Goal: Feedback & Contribution: Submit feedback/report problem

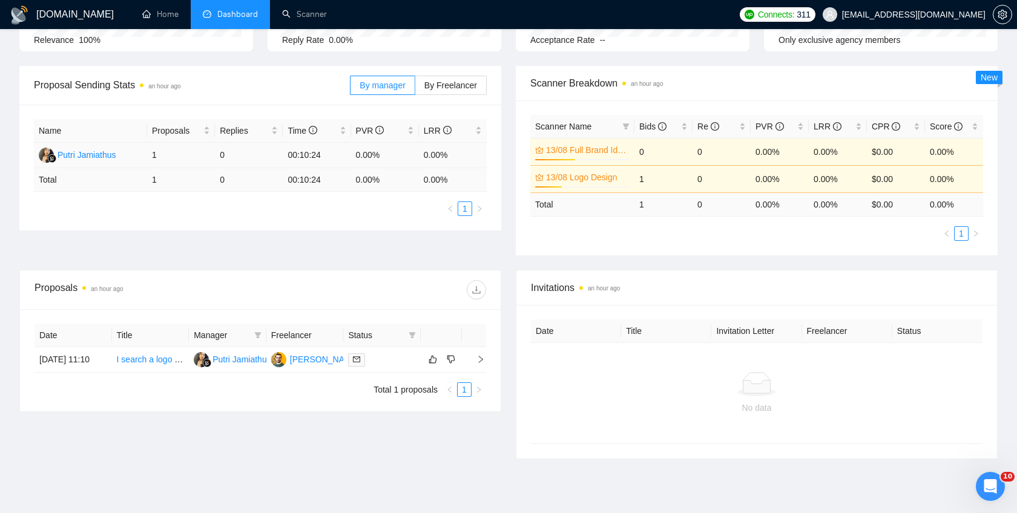
scroll to position [159, 0]
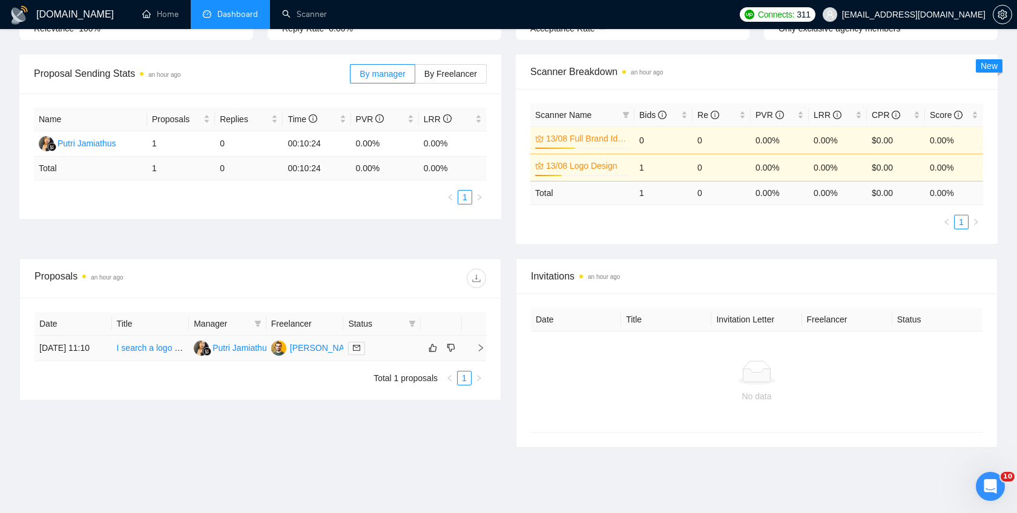
click at [146, 352] on link "I search a logo designer for my luxury brand bag" at bounding box center [208, 348] width 182 height 10
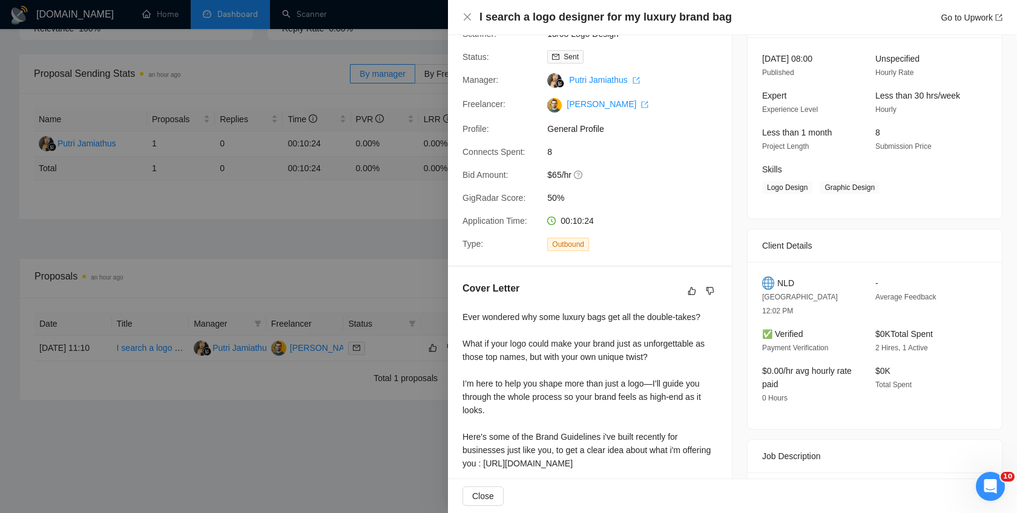
scroll to position [83, 0]
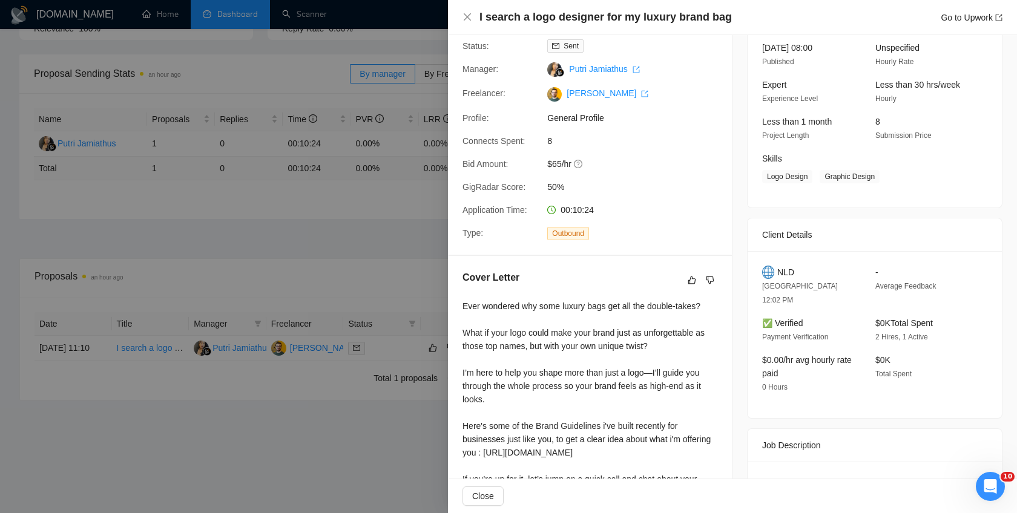
click at [598, 392] on div "Ever wondered why some luxury bags get all the double-takes? What if your logo …" at bounding box center [589, 406] width 255 height 213
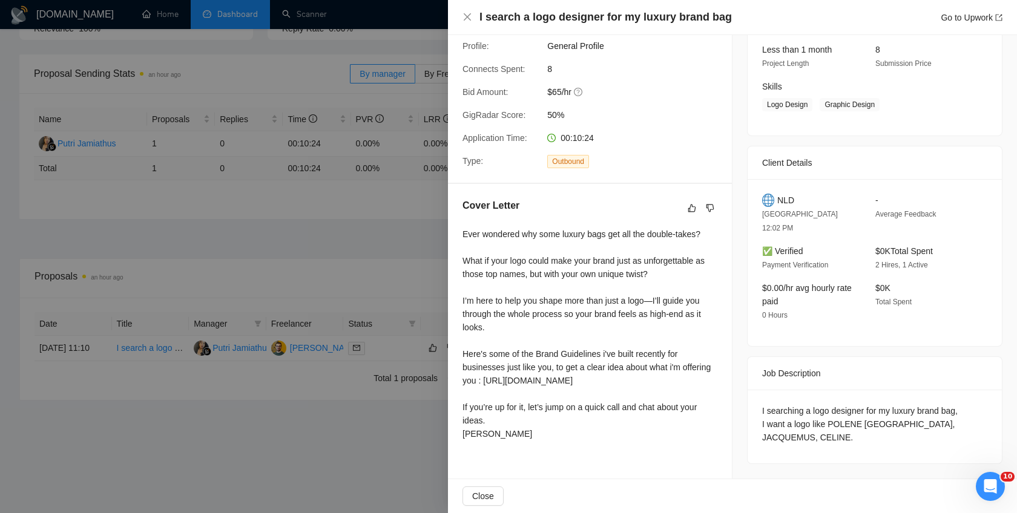
scroll to position [162, 0]
click at [694, 204] on icon "like" at bounding box center [692, 208] width 8 height 8
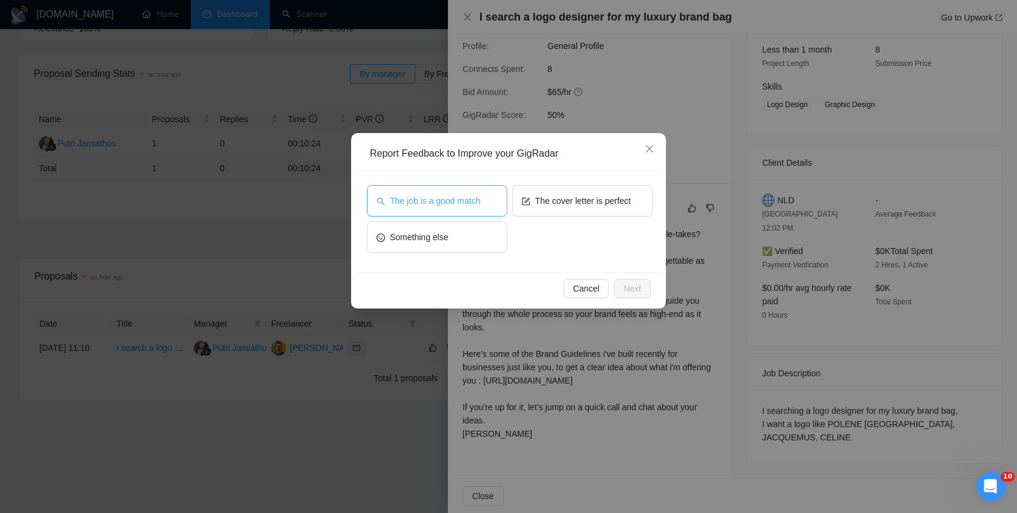
click at [467, 205] on span "The job is a good match" at bounding box center [435, 200] width 90 height 13
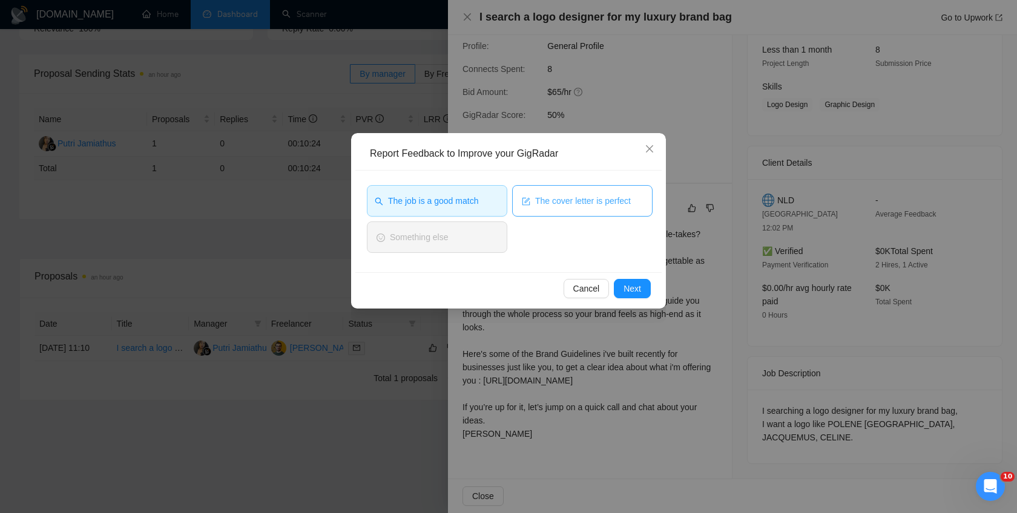
click at [614, 202] on span "The cover letter is perfect" at bounding box center [583, 200] width 96 height 13
click at [637, 291] on span "Next" at bounding box center [632, 288] width 18 height 13
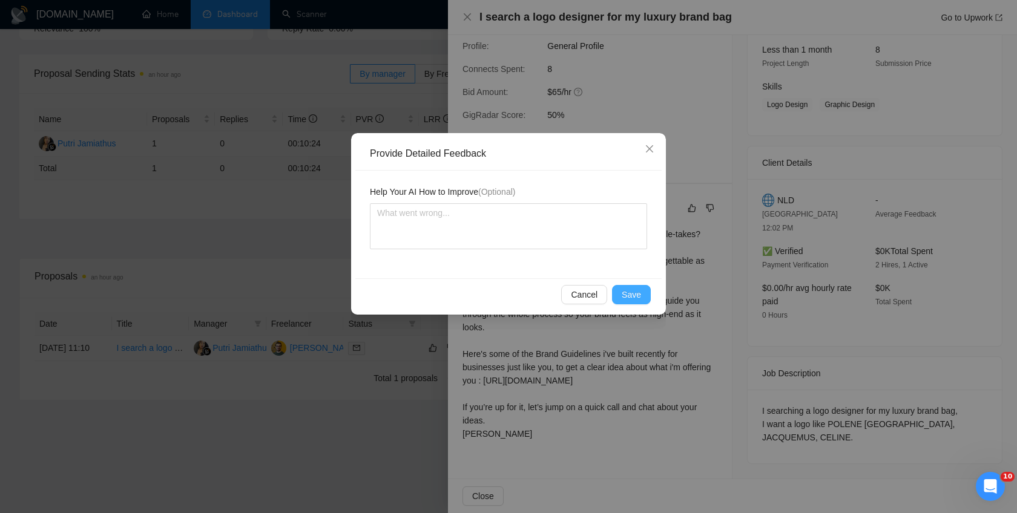
click at [637, 291] on span "Save" at bounding box center [631, 294] width 19 height 13
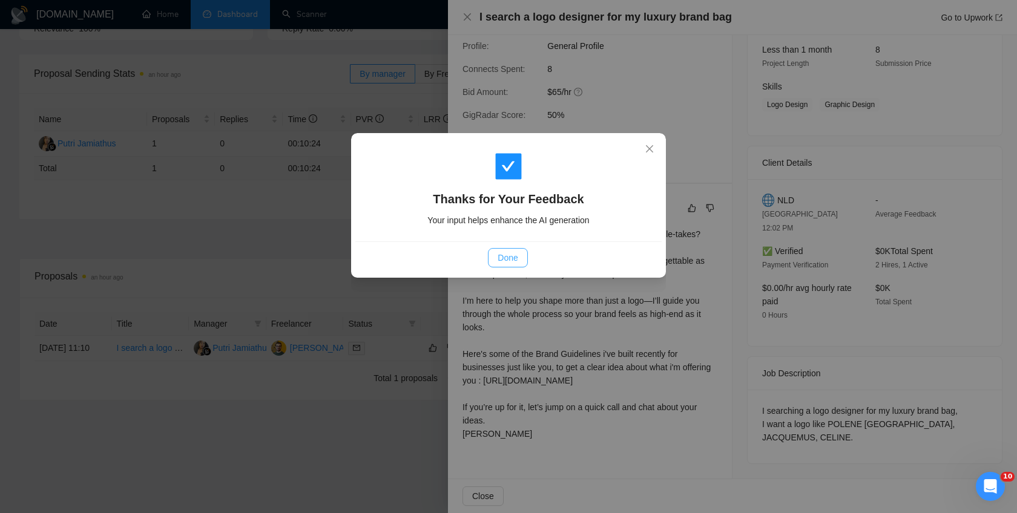
click at [519, 263] on button "Done" at bounding box center [507, 257] width 39 height 19
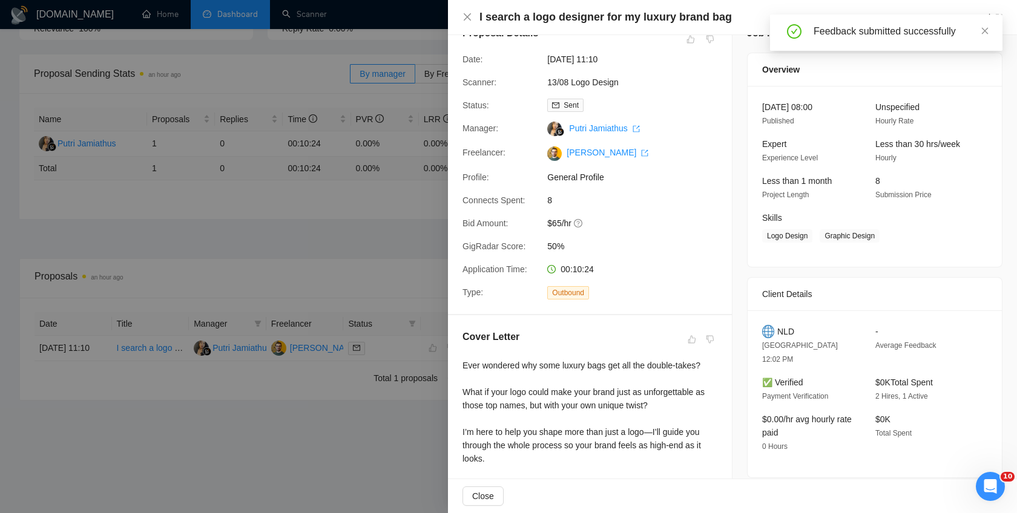
scroll to position [0, 0]
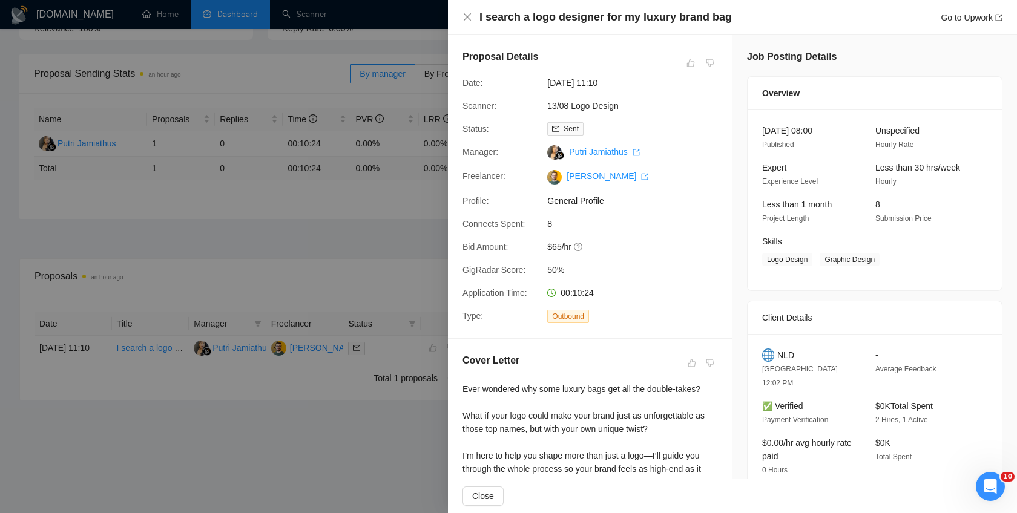
click at [419, 238] on div at bounding box center [508, 256] width 1017 height 513
